Goal: Task Accomplishment & Management: Complete application form

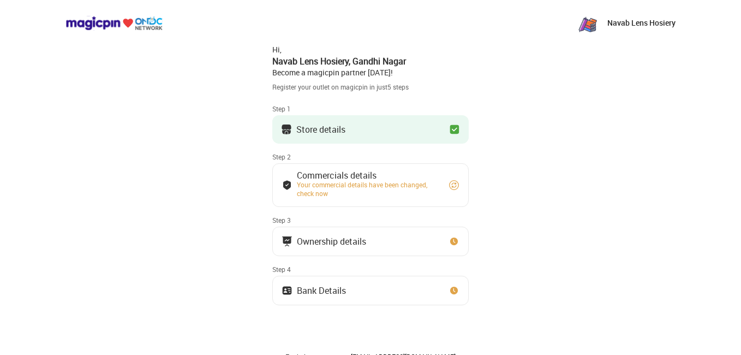
click at [452, 126] on img at bounding box center [454, 129] width 11 height 11
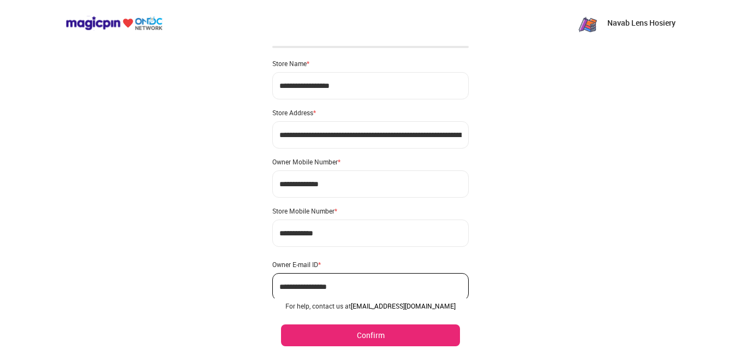
scroll to position [60, 0]
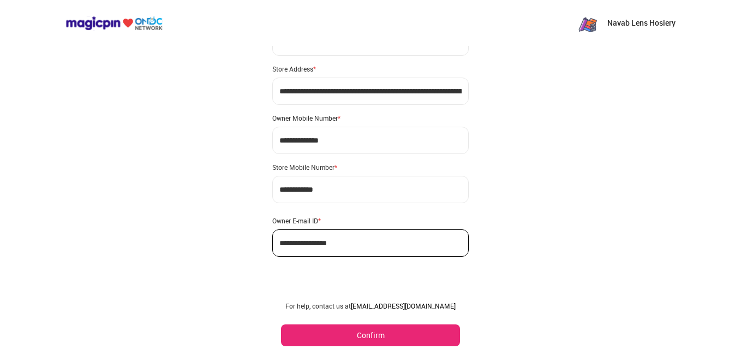
click at [315, 330] on button "Confirm" at bounding box center [370, 335] width 179 height 22
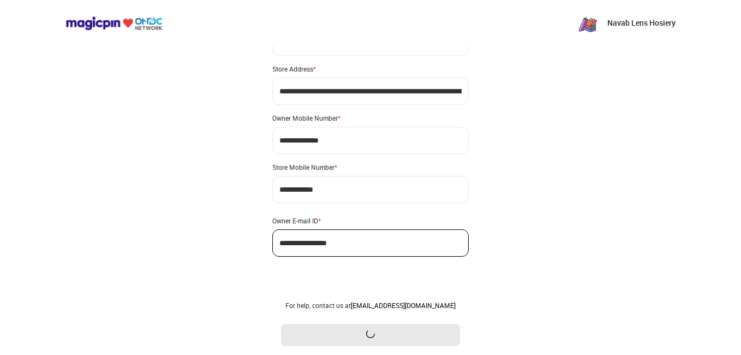
scroll to position [0, 0]
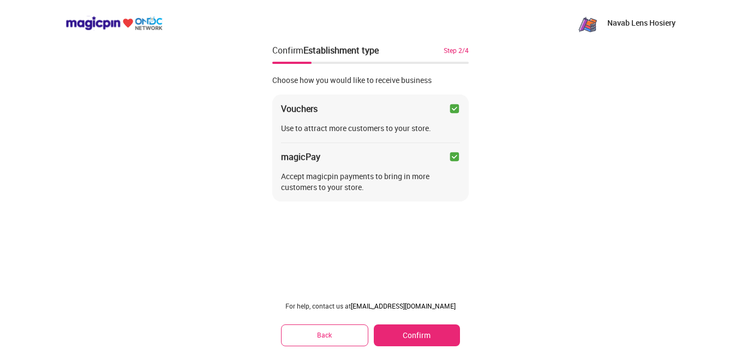
click at [417, 341] on button "Confirm" at bounding box center [417, 335] width 86 height 22
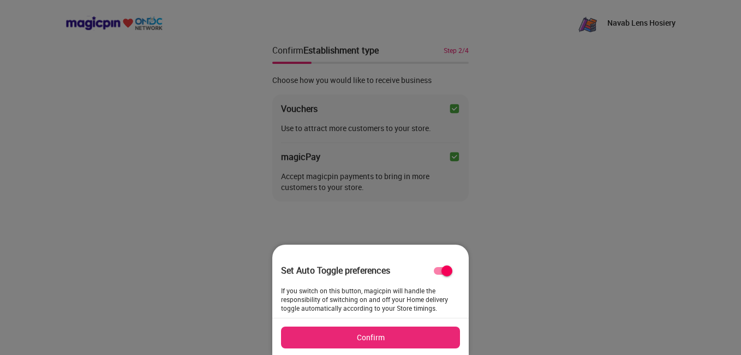
click at [417, 341] on button "Confirm" at bounding box center [370, 338] width 179 height 22
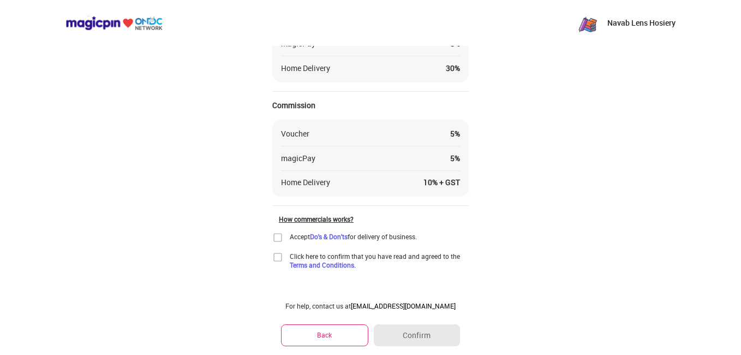
scroll to position [121, 0]
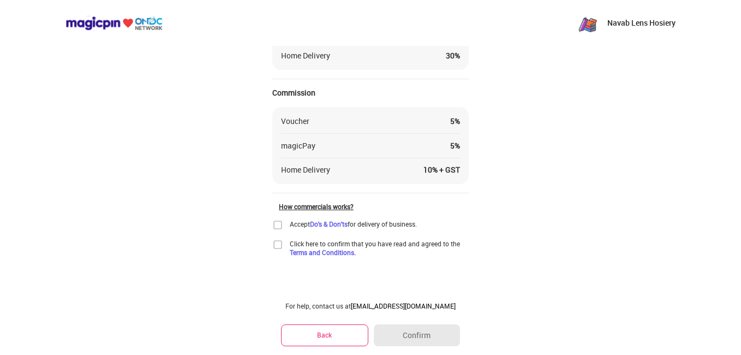
click at [277, 220] on img at bounding box center [277, 225] width 11 height 11
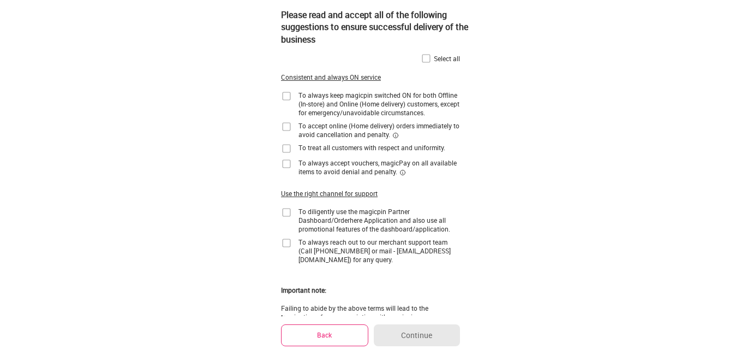
scroll to position [0, 0]
click at [429, 56] on img at bounding box center [426, 59] width 11 height 11
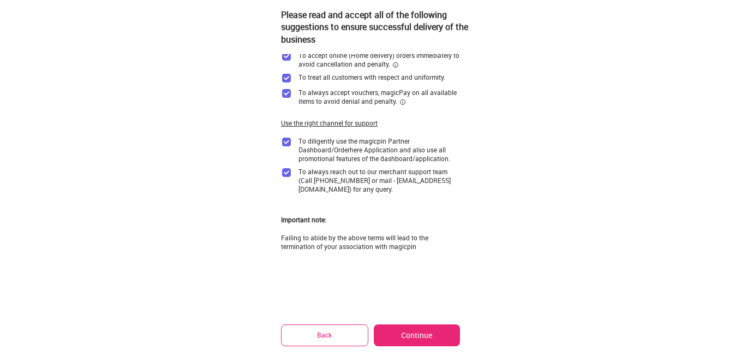
scroll to position [84, 0]
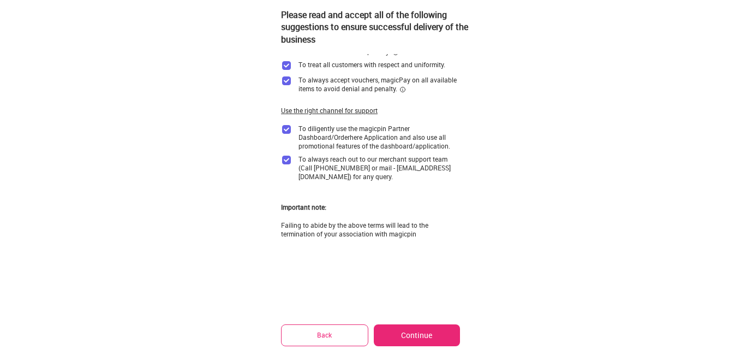
click at [404, 338] on button "Continue" at bounding box center [417, 335] width 86 height 22
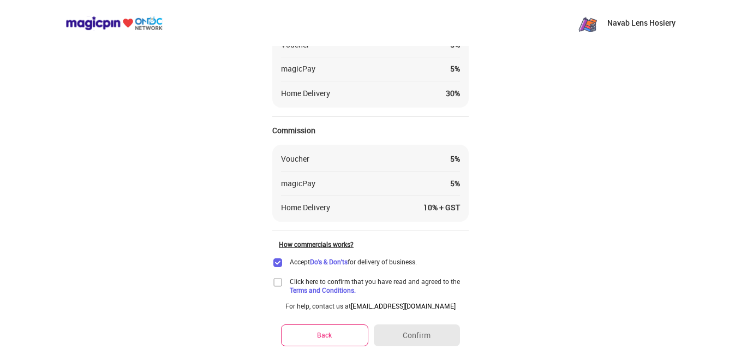
click at [278, 282] on img at bounding box center [277, 282] width 11 height 11
click at [418, 342] on button "Confirm" at bounding box center [417, 335] width 86 height 22
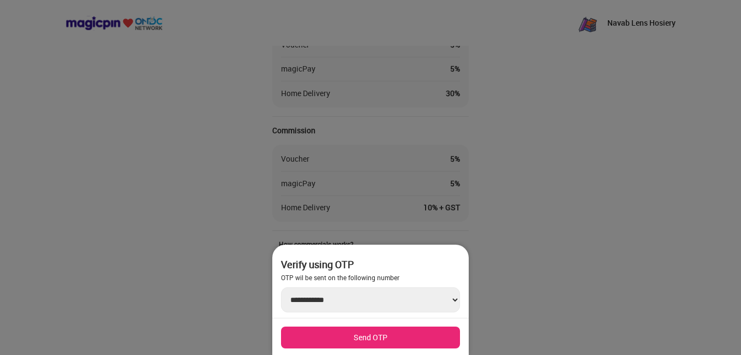
click at [482, 321] on div at bounding box center [370, 177] width 741 height 355
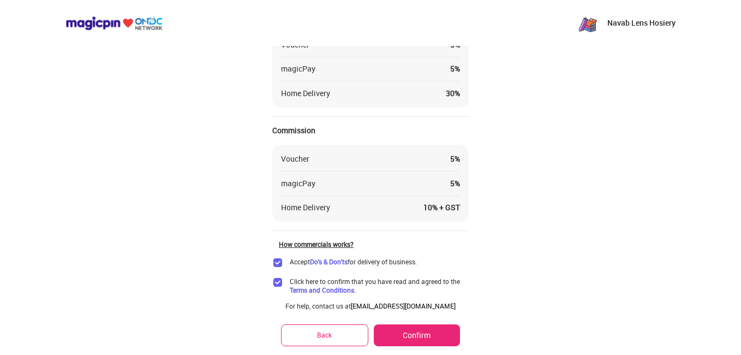
click at [581, 53] on div "Navab Lens Hosiery Confirm Commercials Step 2/4 Please confirm your commercial …" at bounding box center [370, 154] width 741 height 476
click at [81, 133] on div "Navab Lens Hosiery Confirm Commercials Step 2/4 Please confirm your commercial …" at bounding box center [370, 154] width 741 height 476
